Goal: Find contact information: Find contact information

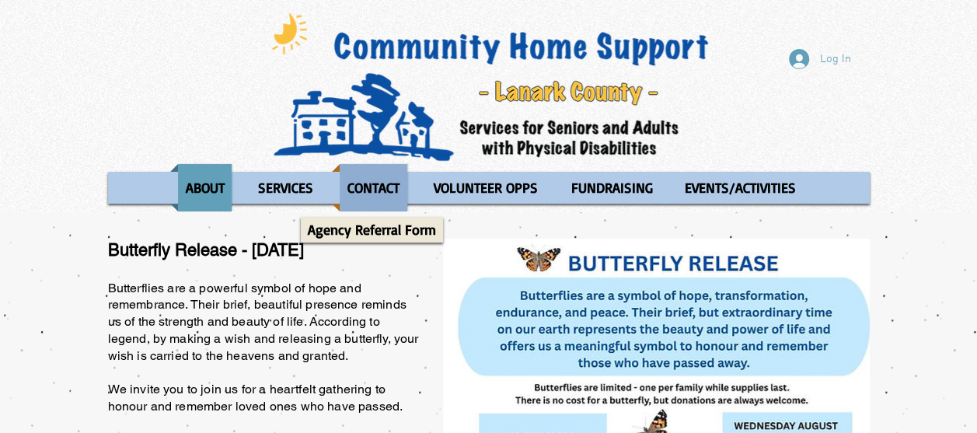
click at [368, 187] on p "CONTACT" at bounding box center [373, 187] width 66 height 47
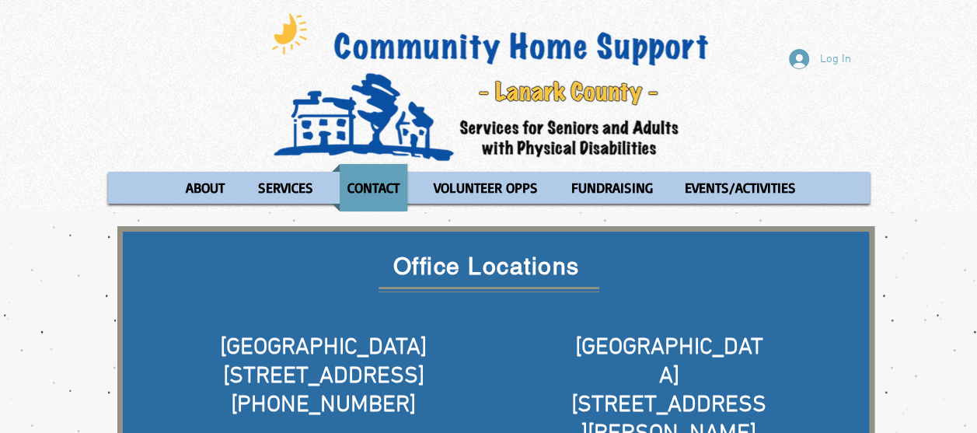
click at [238, 96] on div "Log In ABOUT OUR STORIES Diner's Club Stories MOW Stories Lois's Journey Ryan's…" at bounding box center [488, 106] width 977 height 212
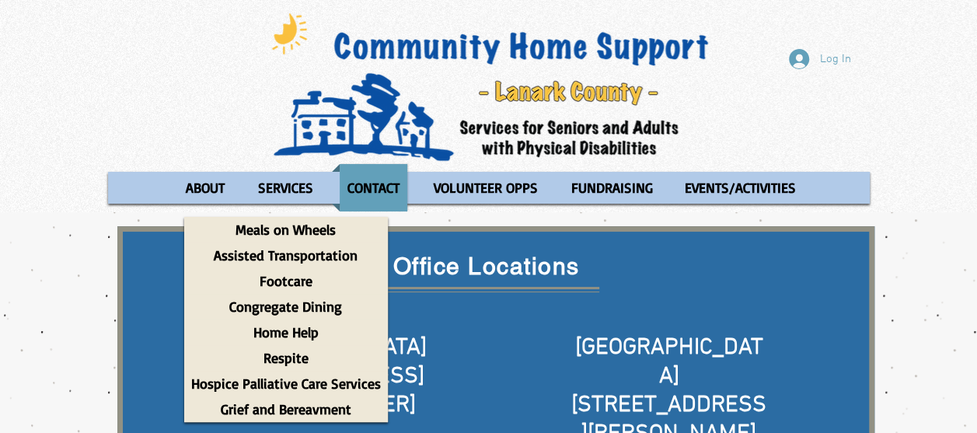
click at [286, 106] on img at bounding box center [490, 87] width 458 height 154
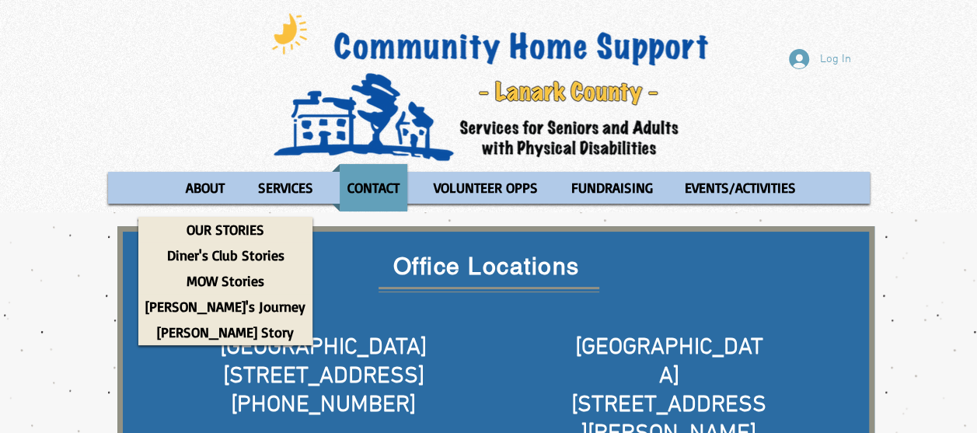
click at [224, 59] on div "Log In ABOUT OUR STORIES Diner's Club Stories MOW Stories Lois's Journey Ryan's…" at bounding box center [488, 106] width 977 height 212
